Goal: Check status: Check status

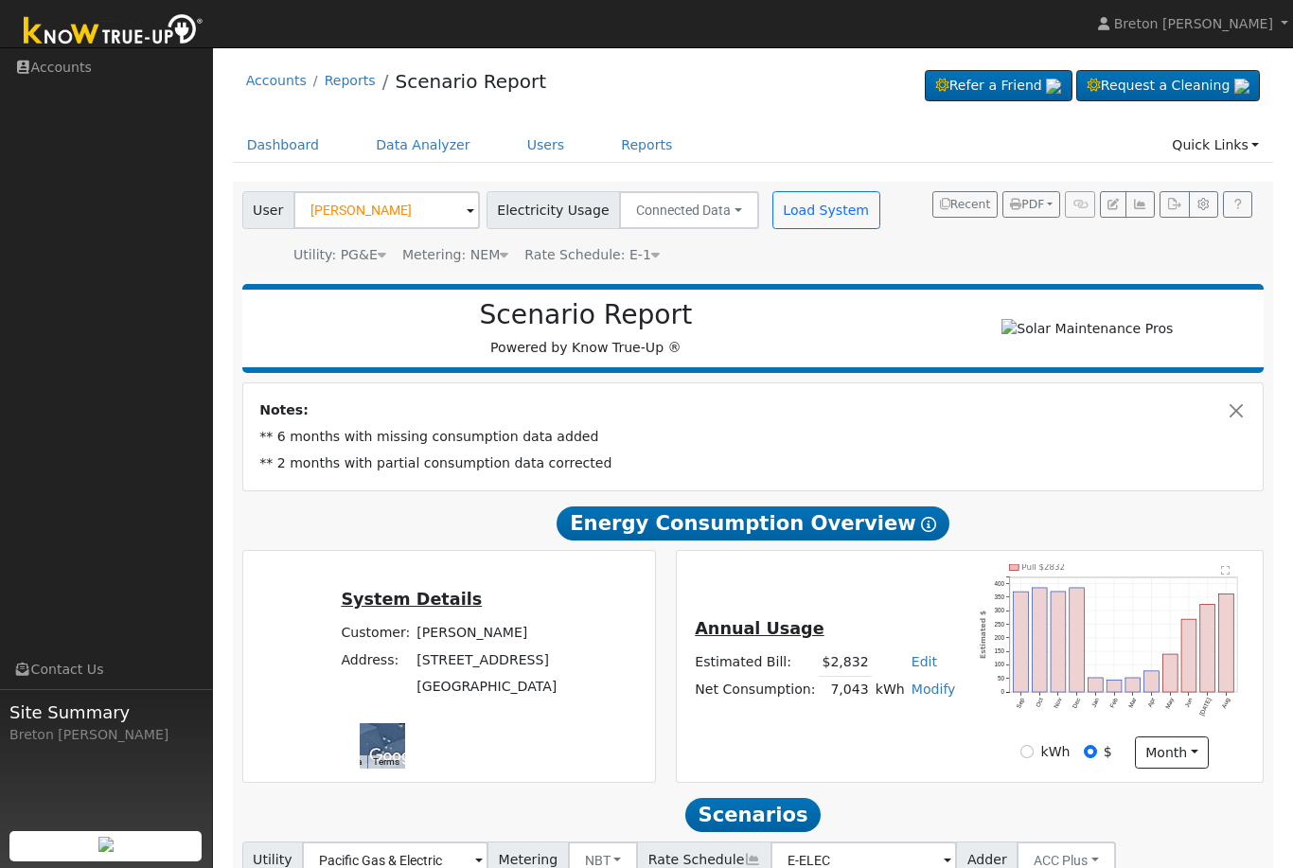
scroll to position [61, 0]
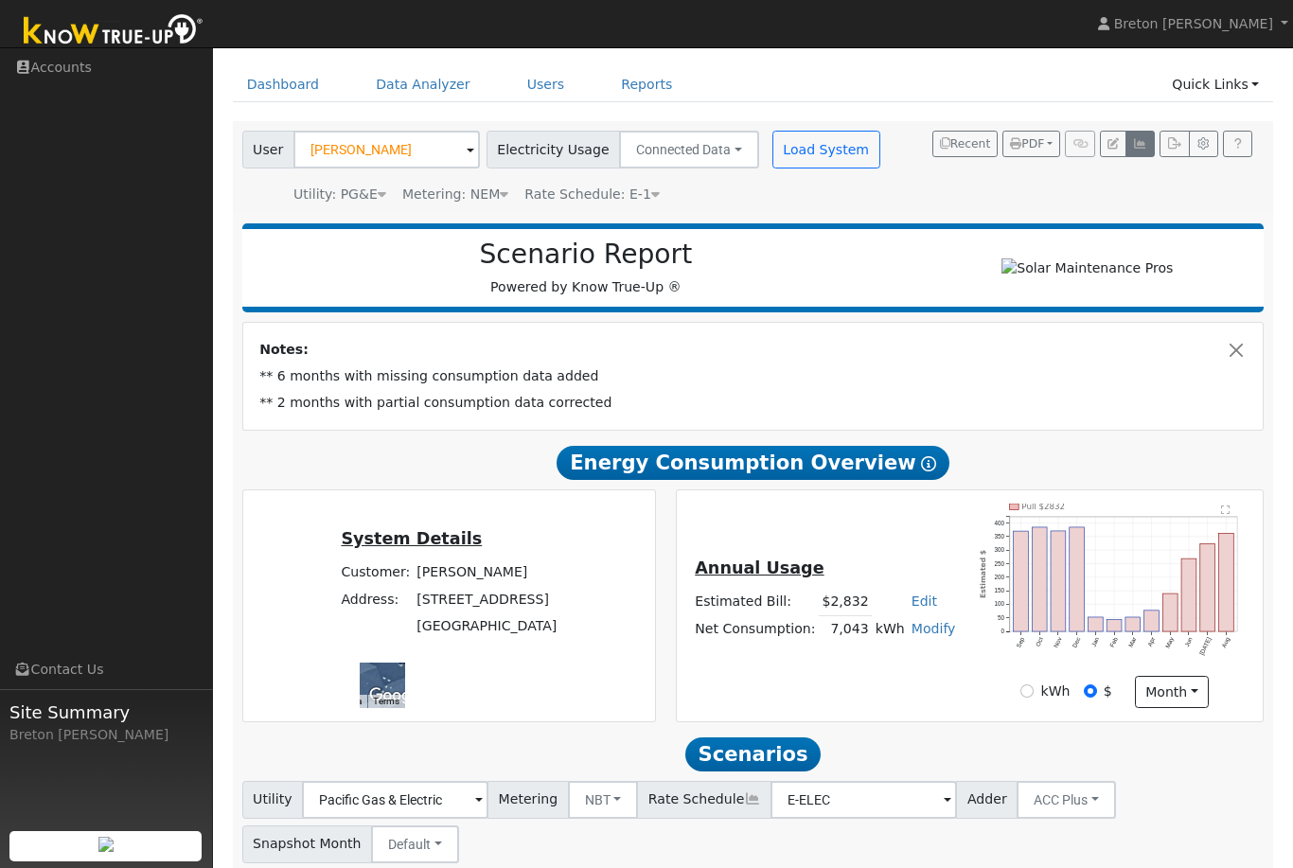
click at [1155, 152] on button "button" at bounding box center [1139, 144] width 29 height 27
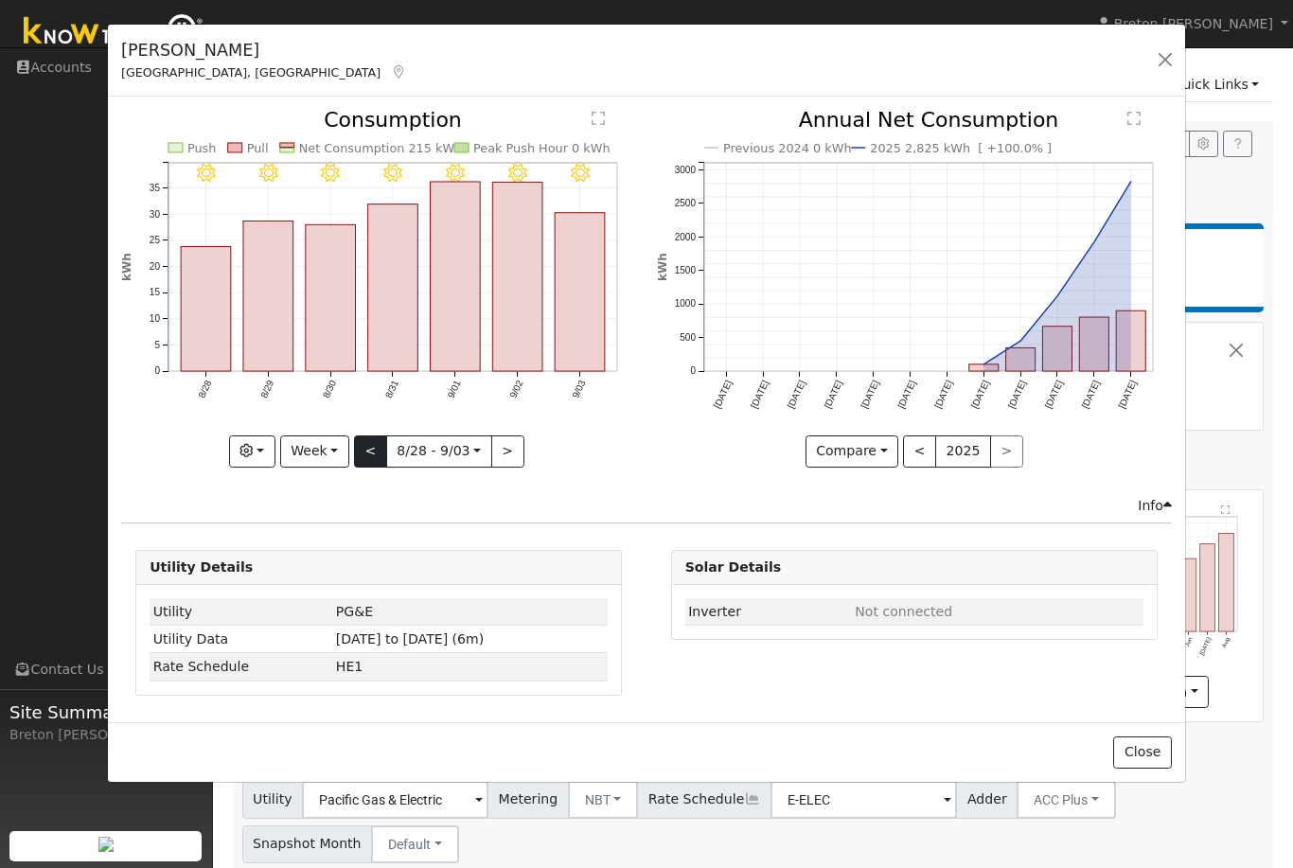
click at [362, 466] on button "<" at bounding box center [370, 451] width 33 height 32
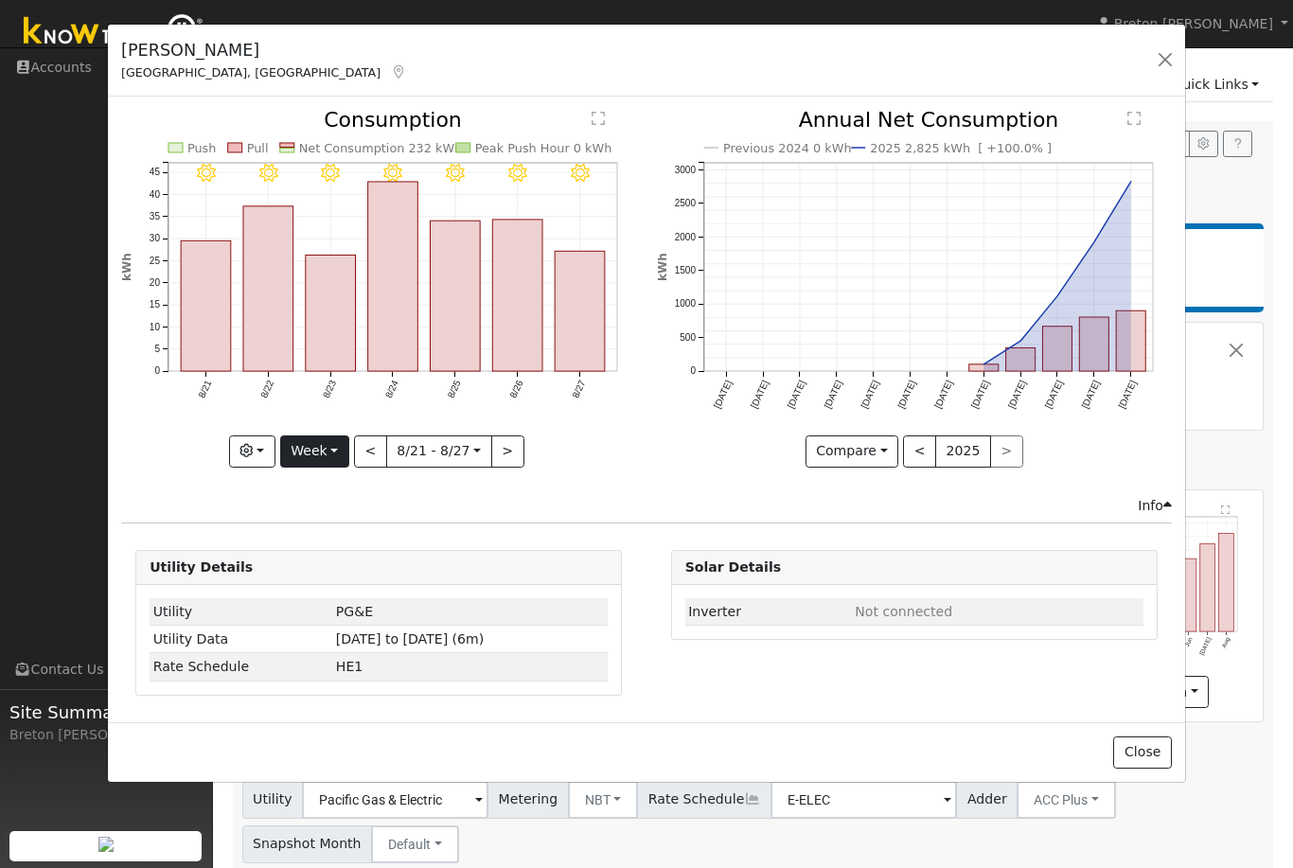
click at [339, 456] on button "Week" at bounding box center [314, 451] width 69 height 32
click at [360, 572] on link "Year" at bounding box center [347, 570] width 132 height 27
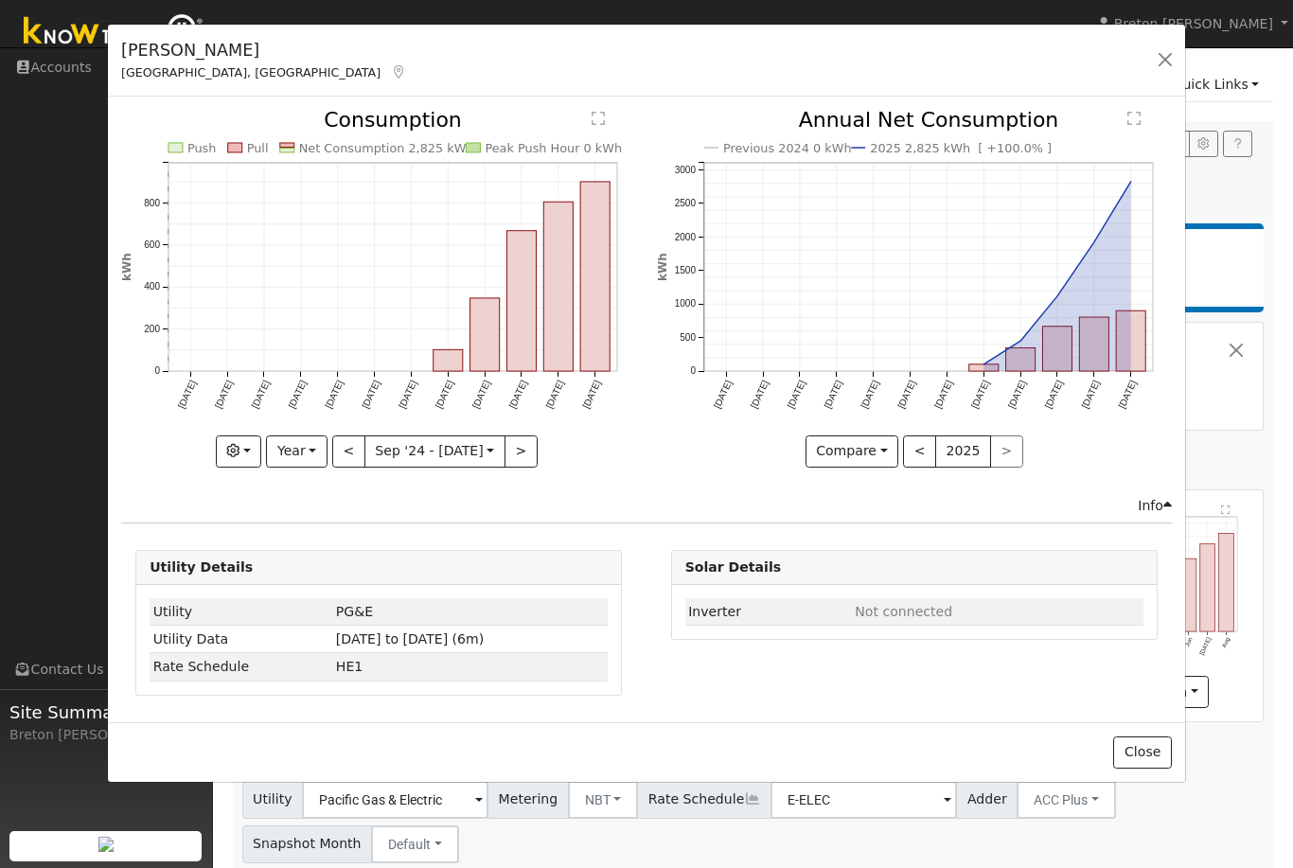
click at [610, 306] on rect "onclick=""" at bounding box center [595, 276] width 29 height 189
type input "[DATE]"
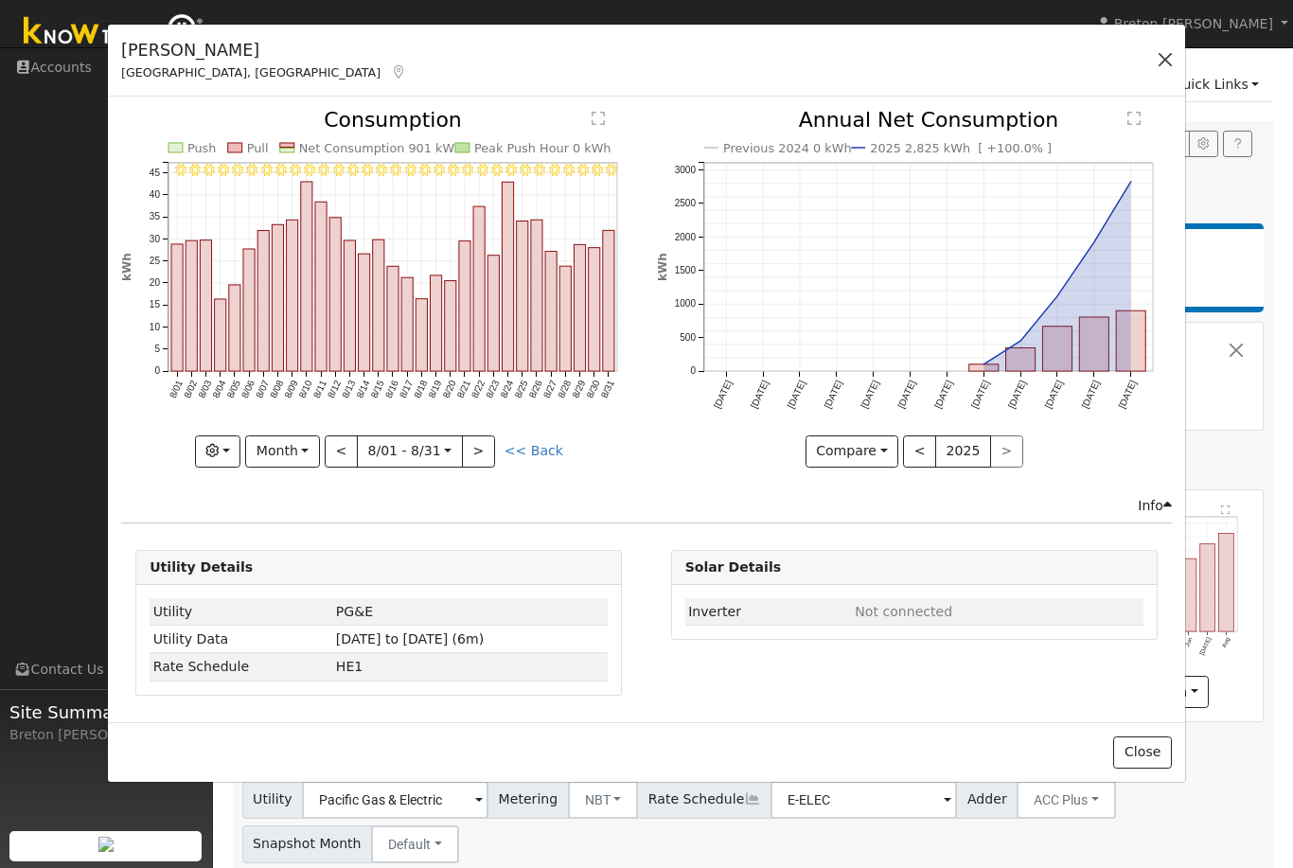
click at [1156, 60] on button "button" at bounding box center [1165, 59] width 27 height 27
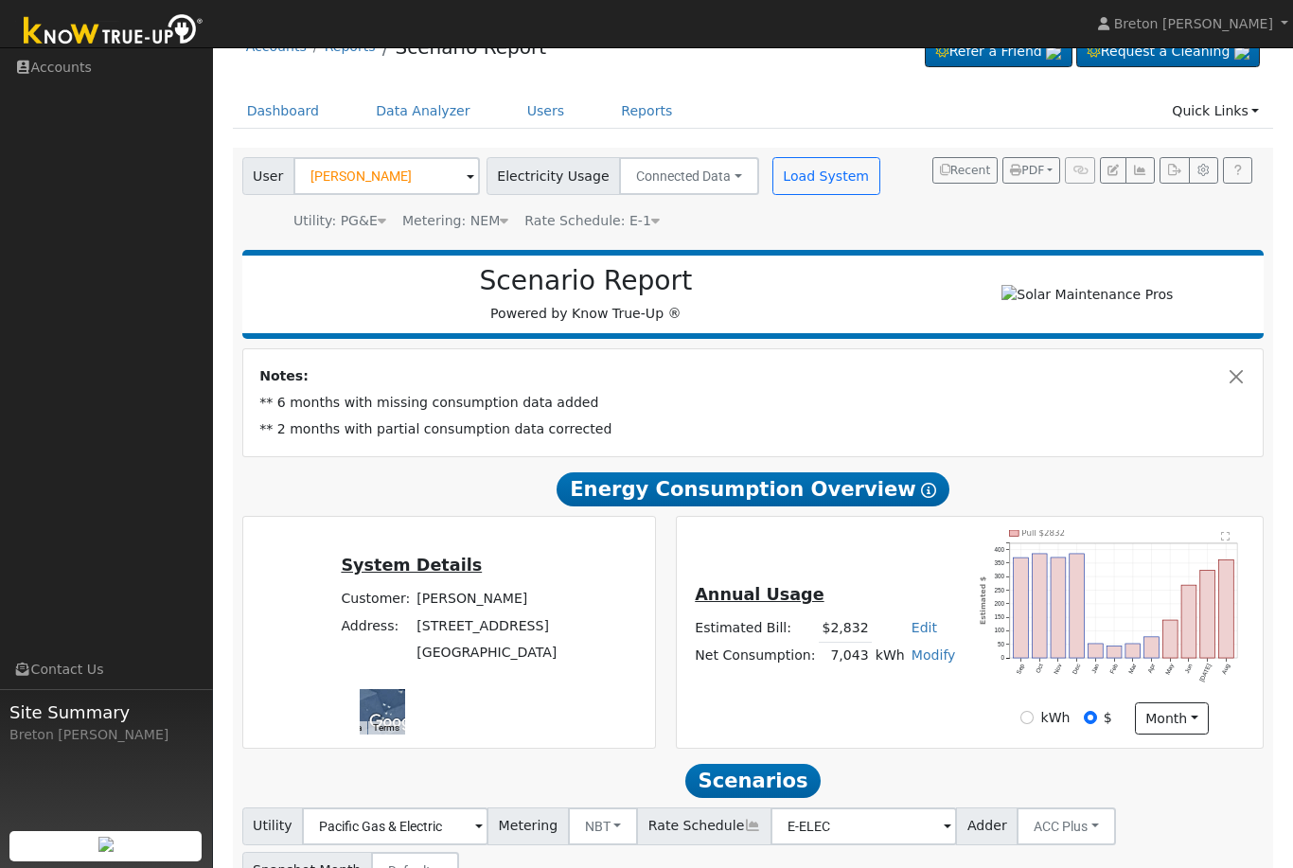
scroll to position [0, 0]
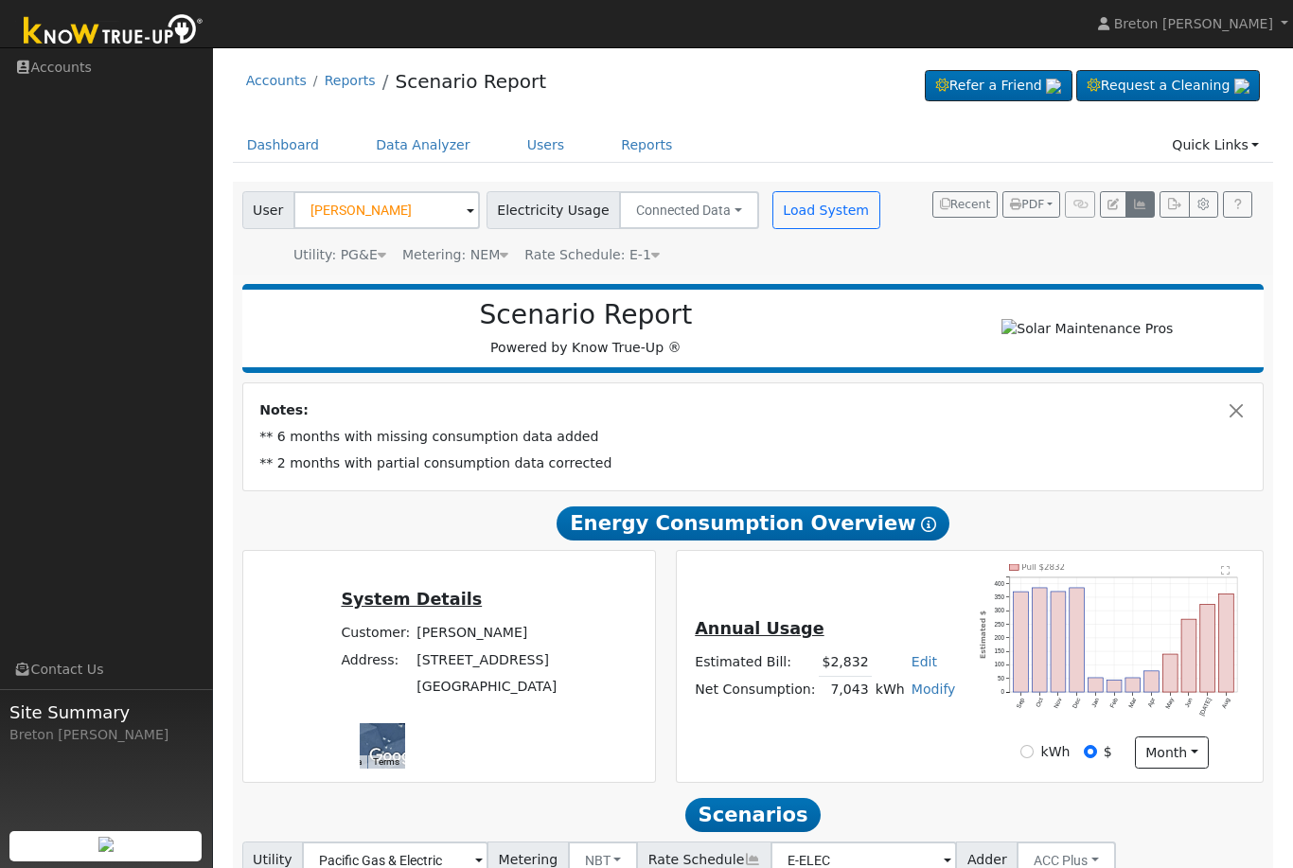
click at [1131, 204] on button "button" at bounding box center [1139, 204] width 29 height 27
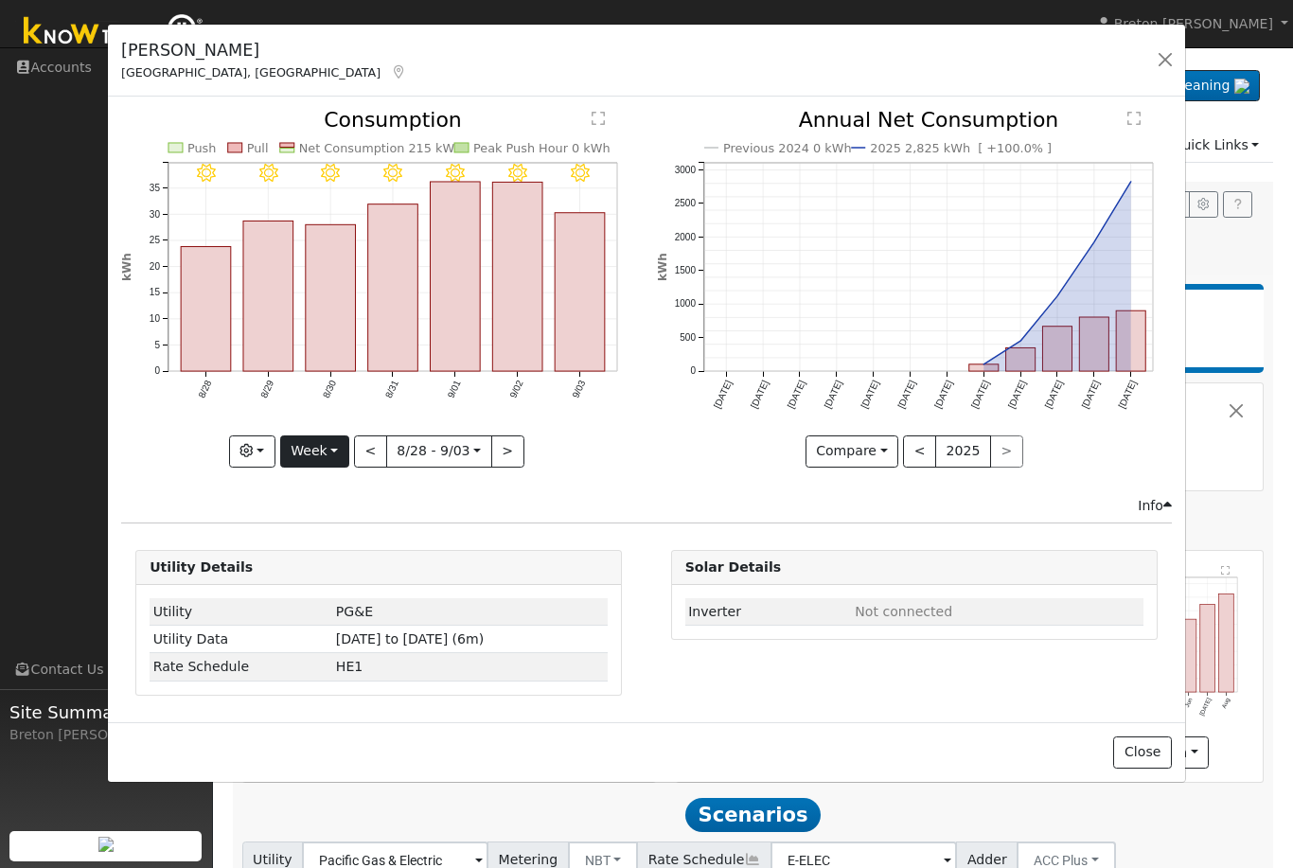
click at [327, 456] on button "Week" at bounding box center [314, 451] width 69 height 32
click at [362, 561] on link "Year" at bounding box center [347, 570] width 132 height 27
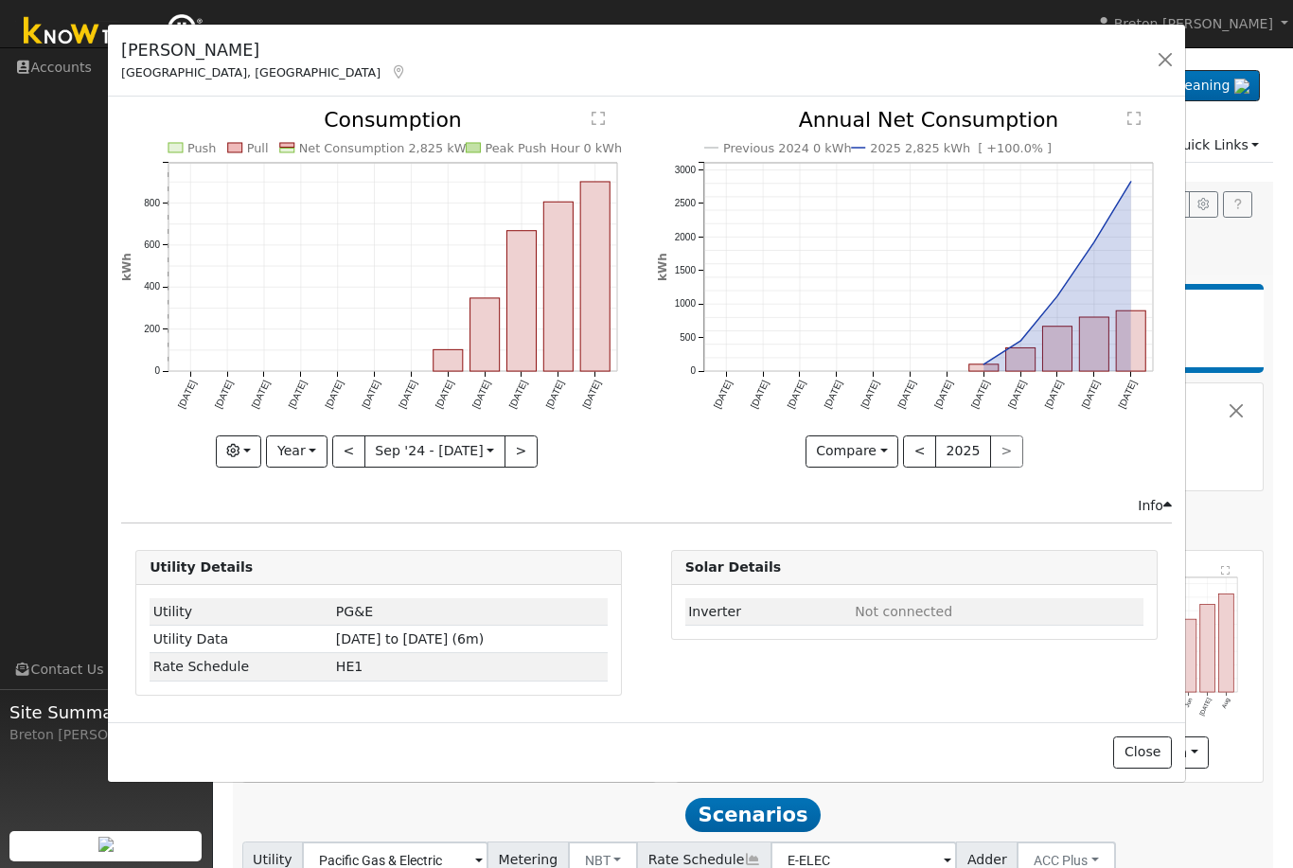
click at [563, 305] on rect "onclick=""" at bounding box center [558, 287] width 29 height 169
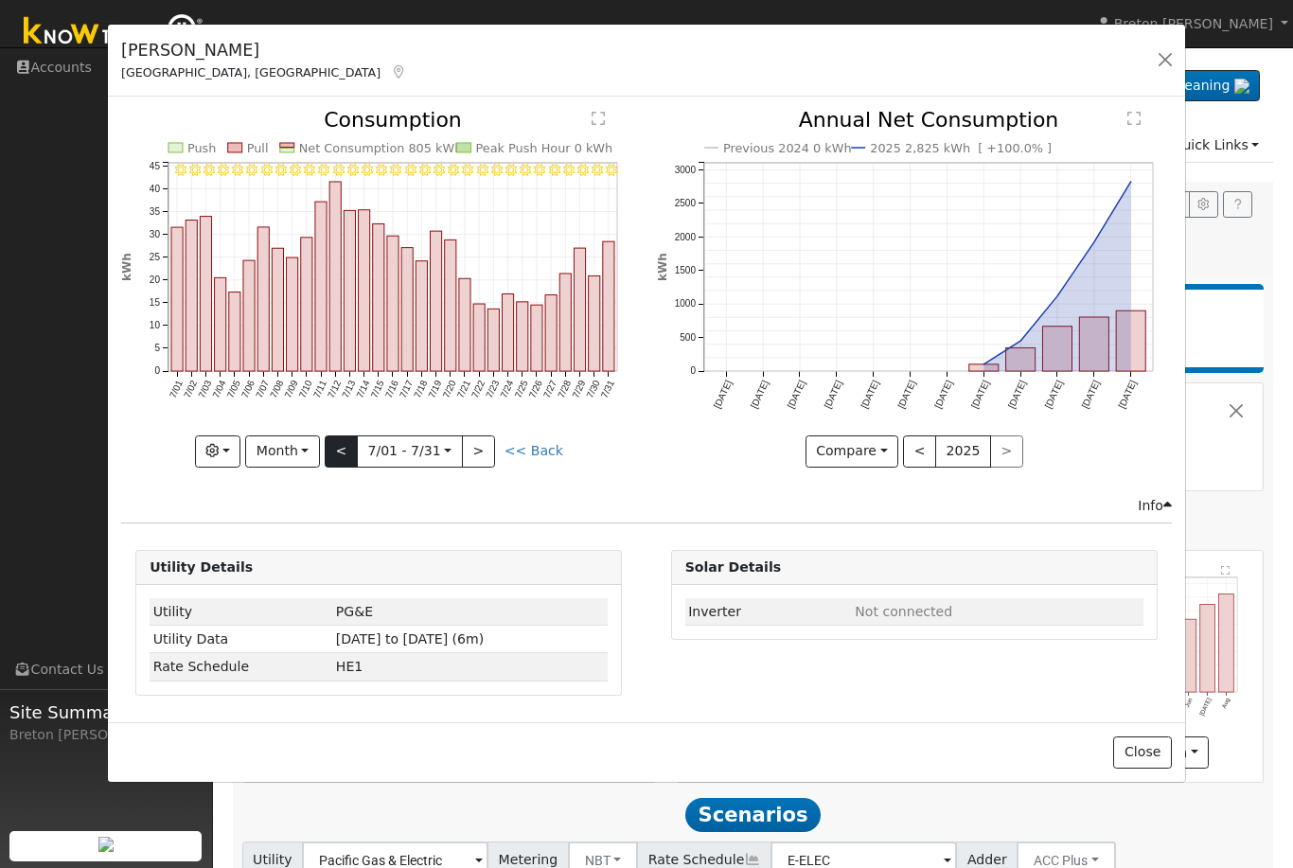
click at [343, 460] on button "<" at bounding box center [341, 451] width 33 height 32
type input "[DATE]"
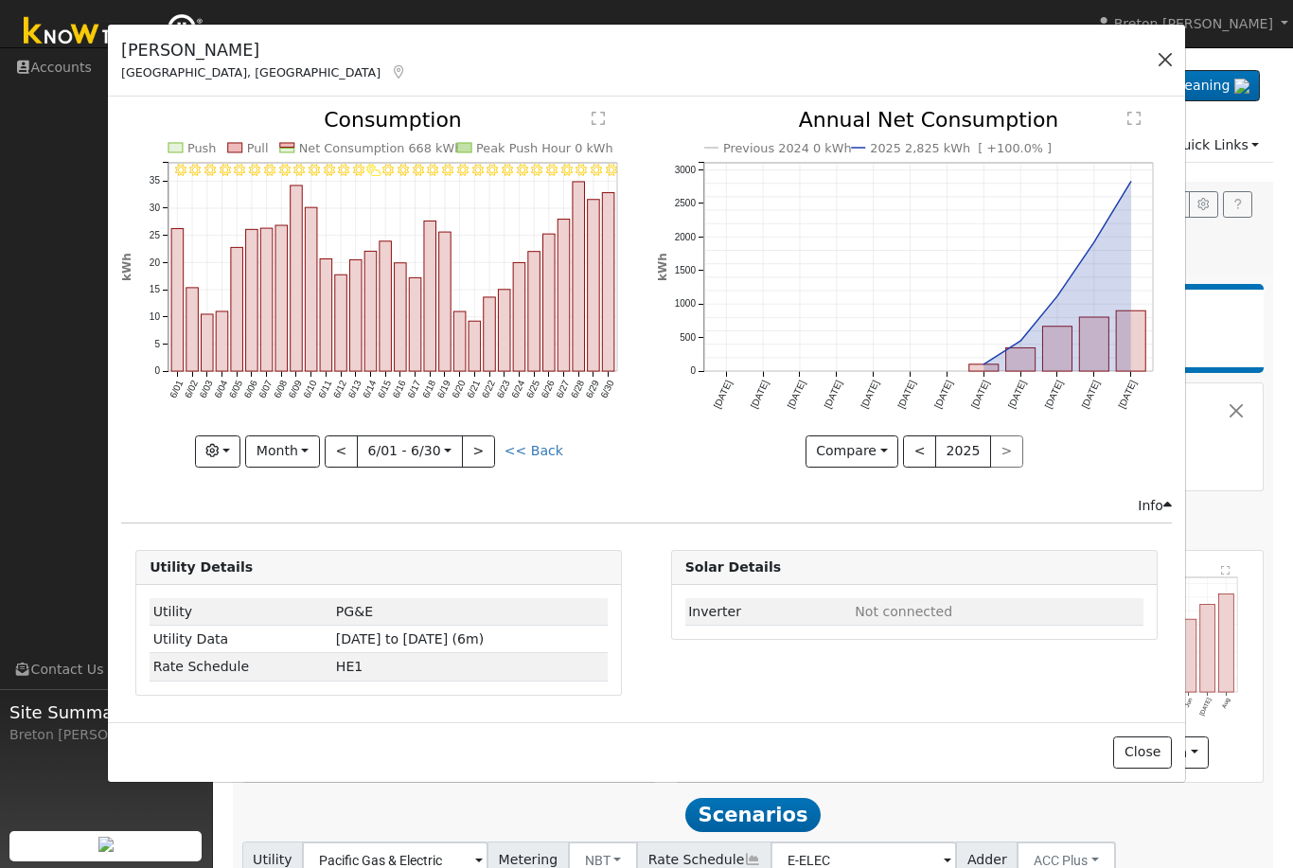
click at [1155, 71] on button "button" at bounding box center [1165, 59] width 27 height 27
